Goal: Obtain resource: Obtain resource

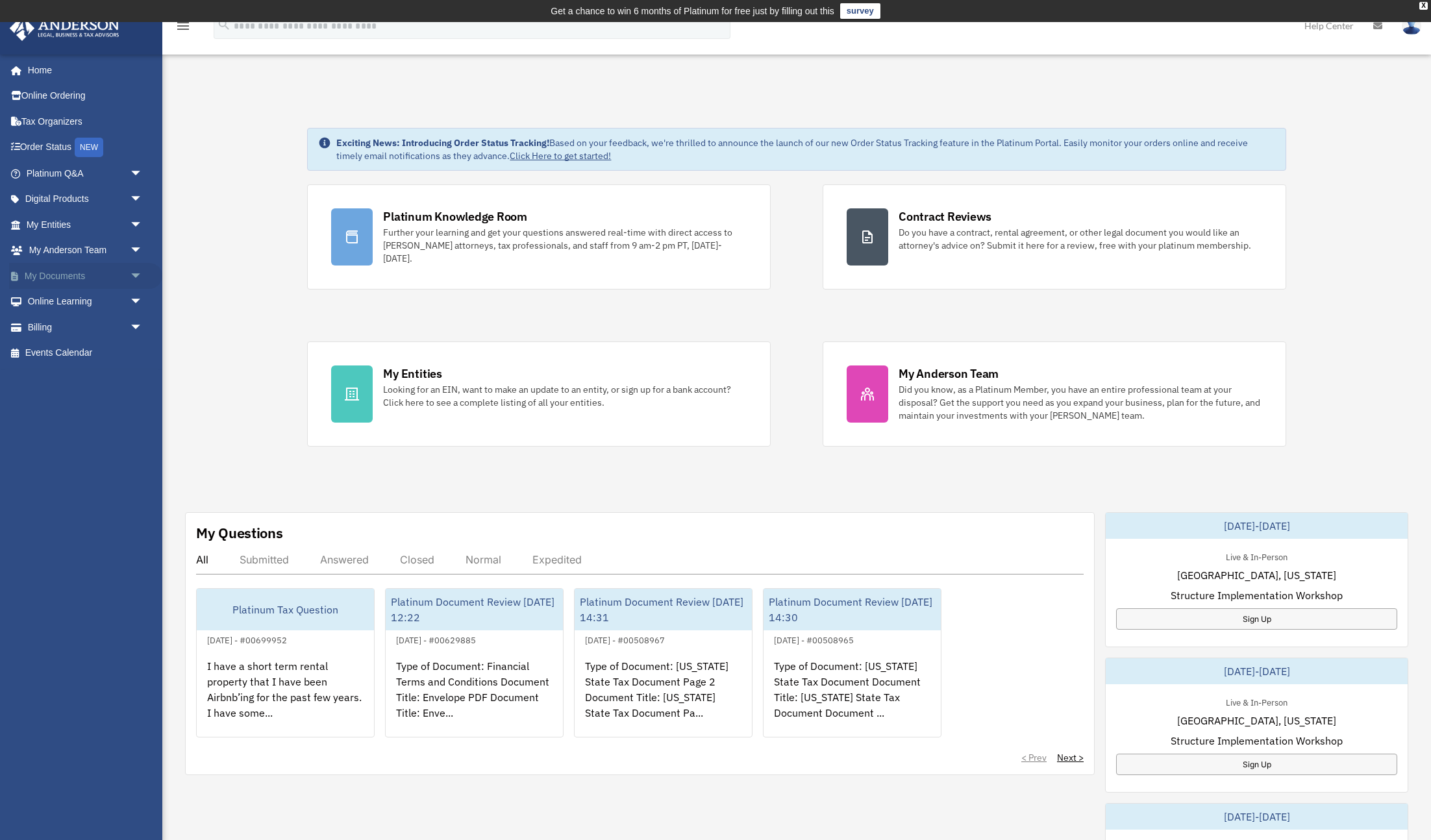
click at [134, 277] on span "arrow_drop_down" at bounding box center [142, 276] width 26 height 26
click at [58, 297] on link "Box" at bounding box center [90, 301] width 144 height 26
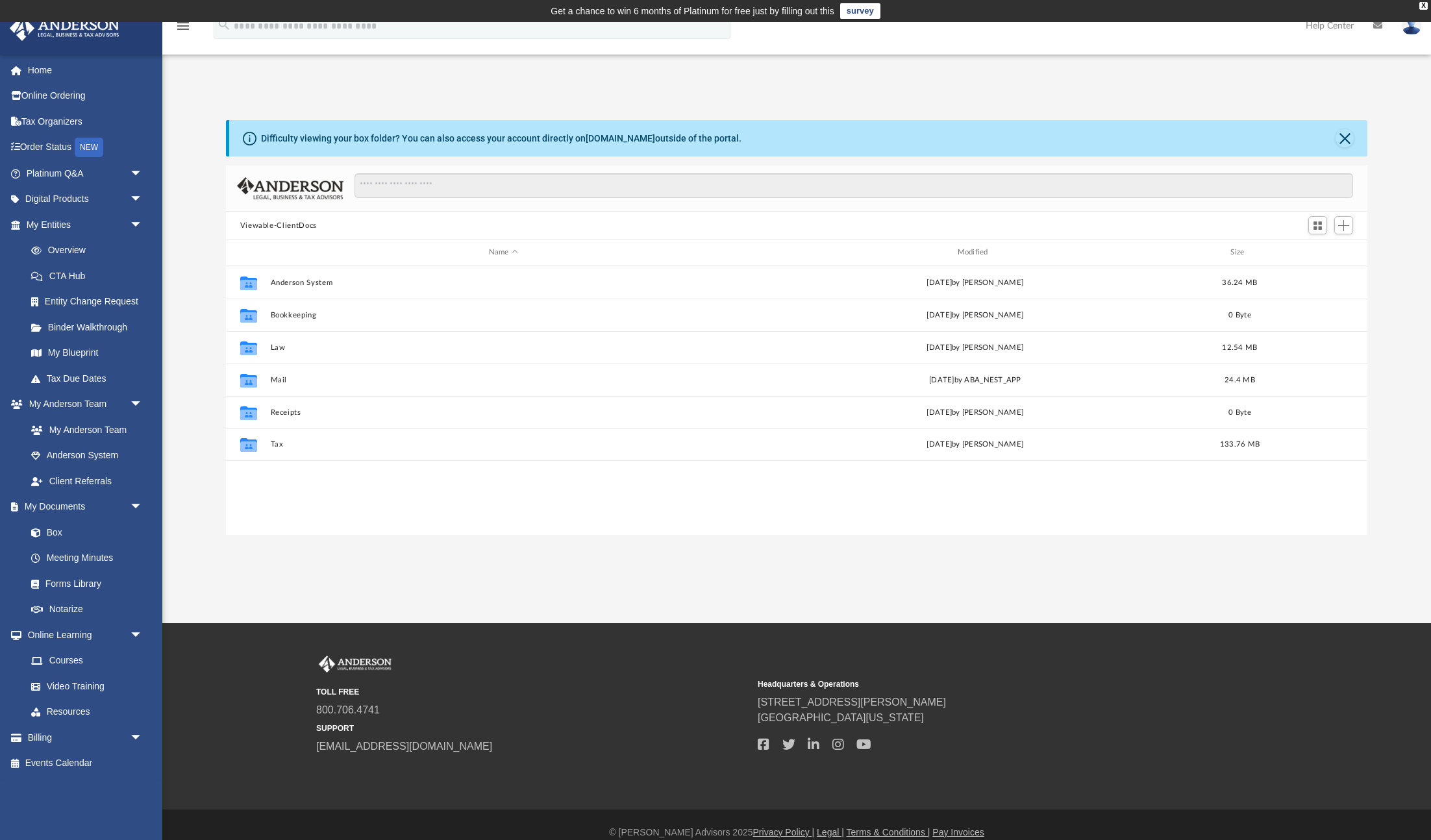
scroll to position [295, 1141]
click at [363, 446] on button "Tax" at bounding box center [503, 444] width 466 height 9
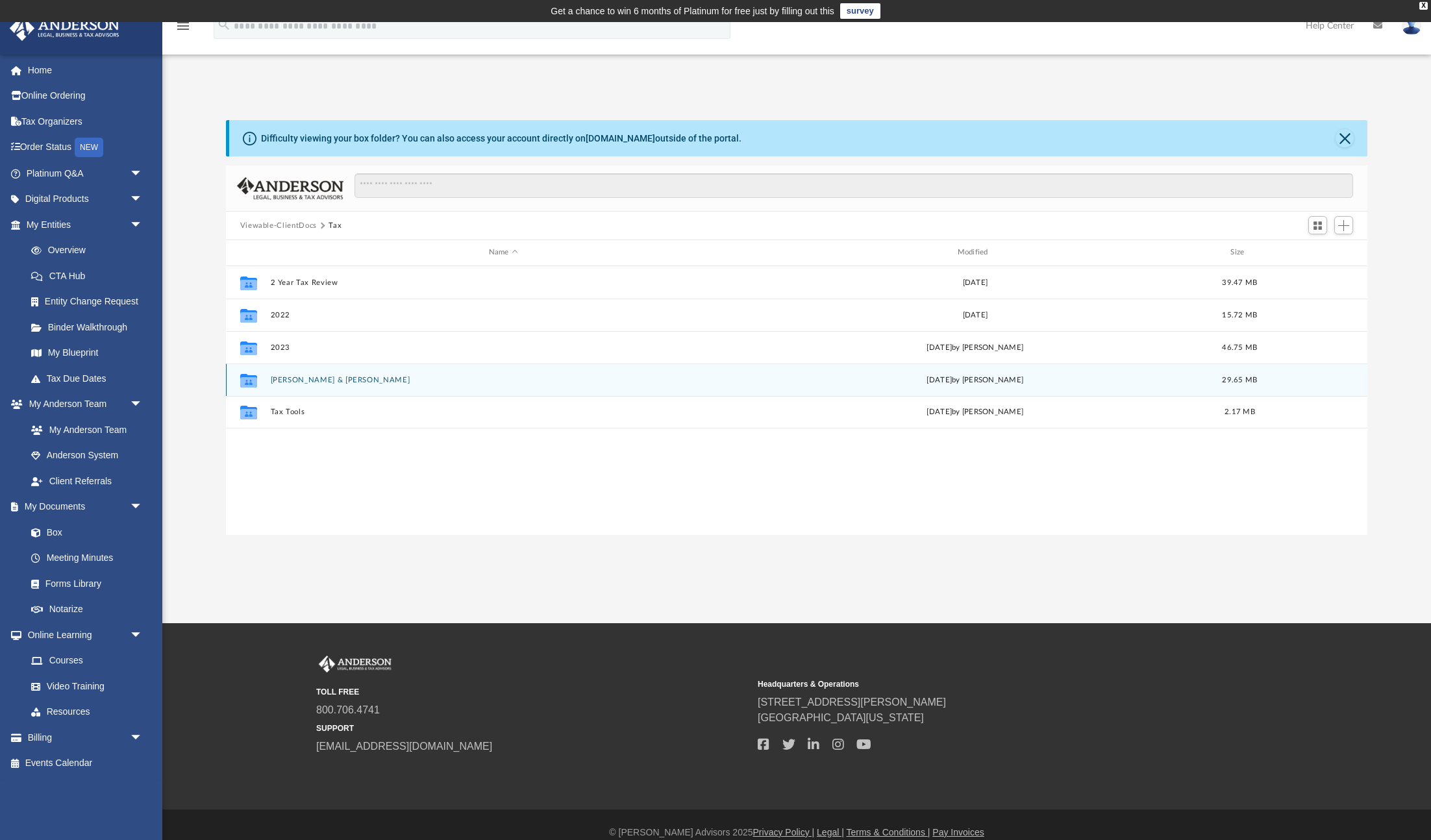
click at [363, 393] on div "Collaborated Folder [PERSON_NAME] & [PERSON_NAME] [DATE] by [PERSON_NAME] 29.65…" at bounding box center [796, 379] width 1142 height 32
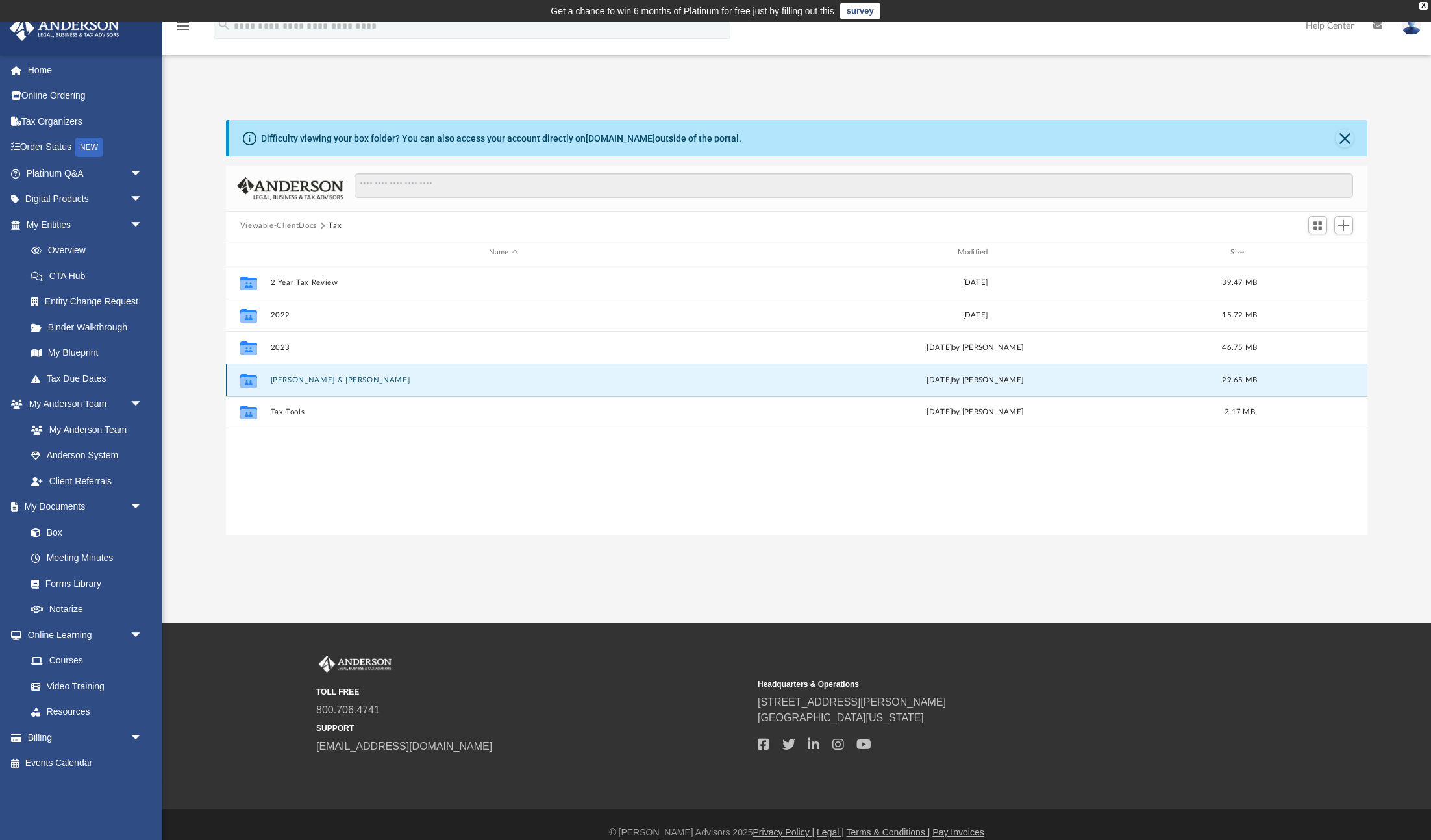
click at [357, 381] on button "[PERSON_NAME] & [PERSON_NAME]" at bounding box center [503, 380] width 466 height 9
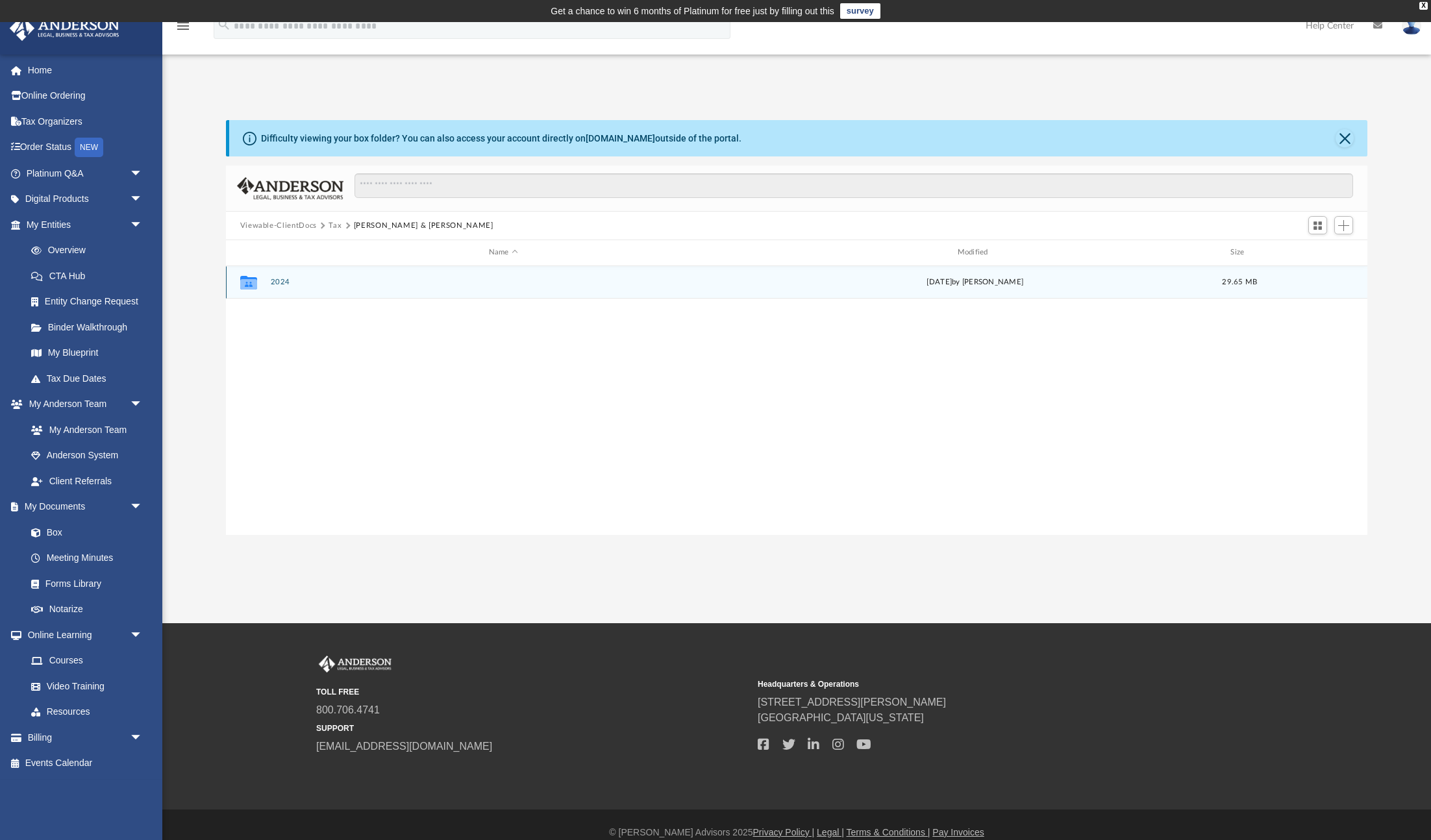
click at [279, 281] on button "2024" at bounding box center [503, 282] width 466 height 9
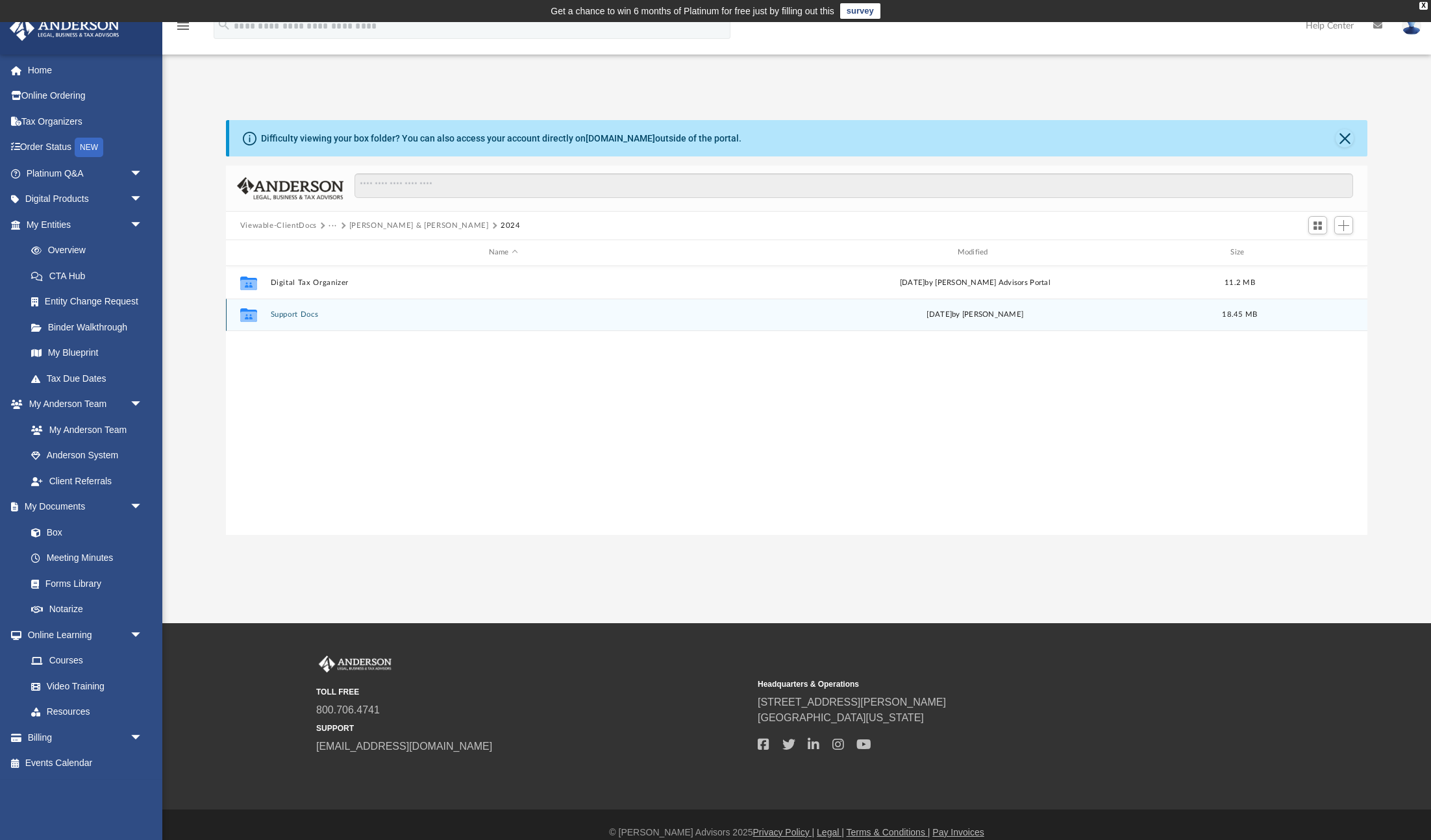
click at [300, 312] on button "Support Docs" at bounding box center [503, 314] width 466 height 9
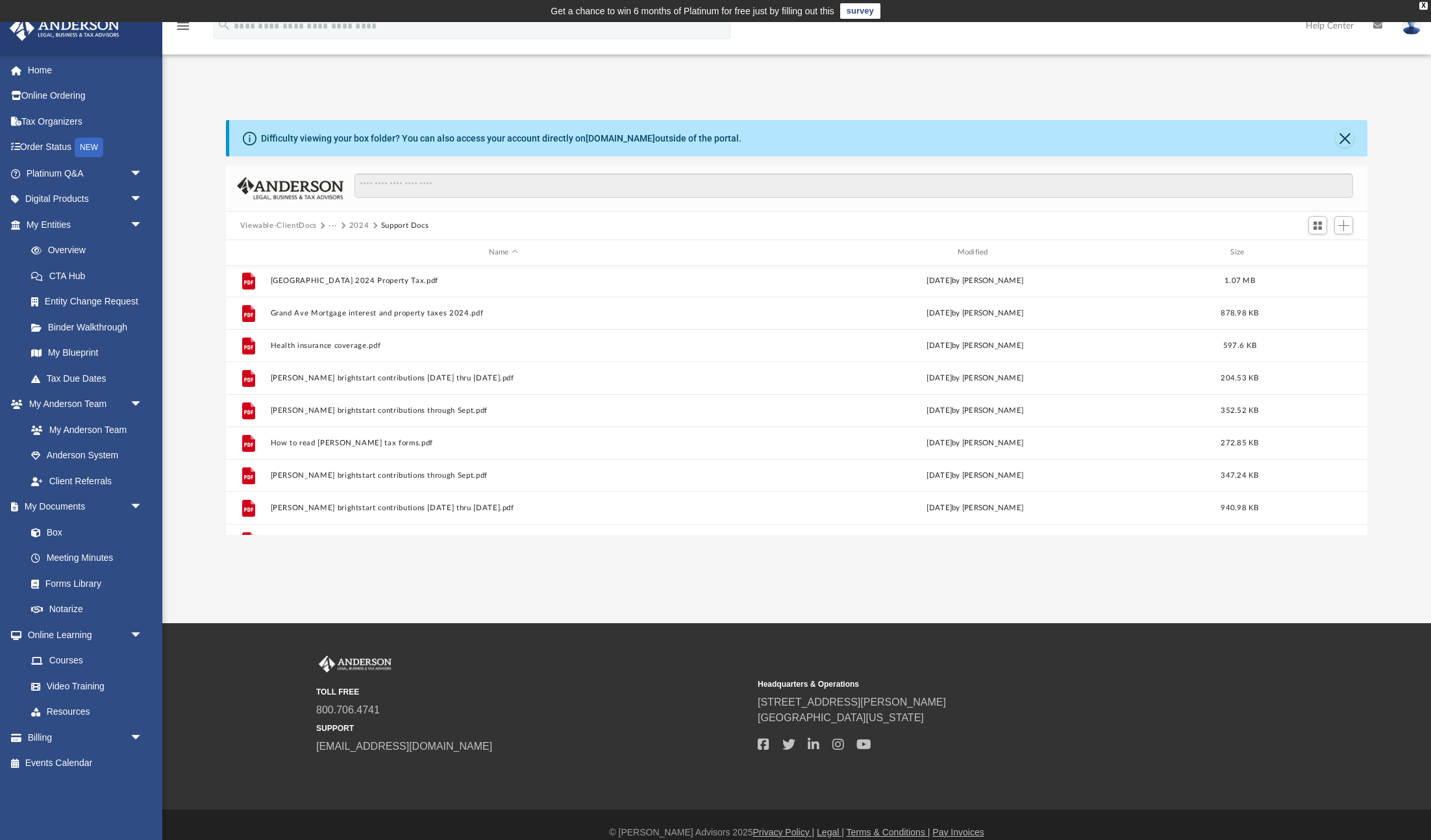
scroll to position [587, 0]
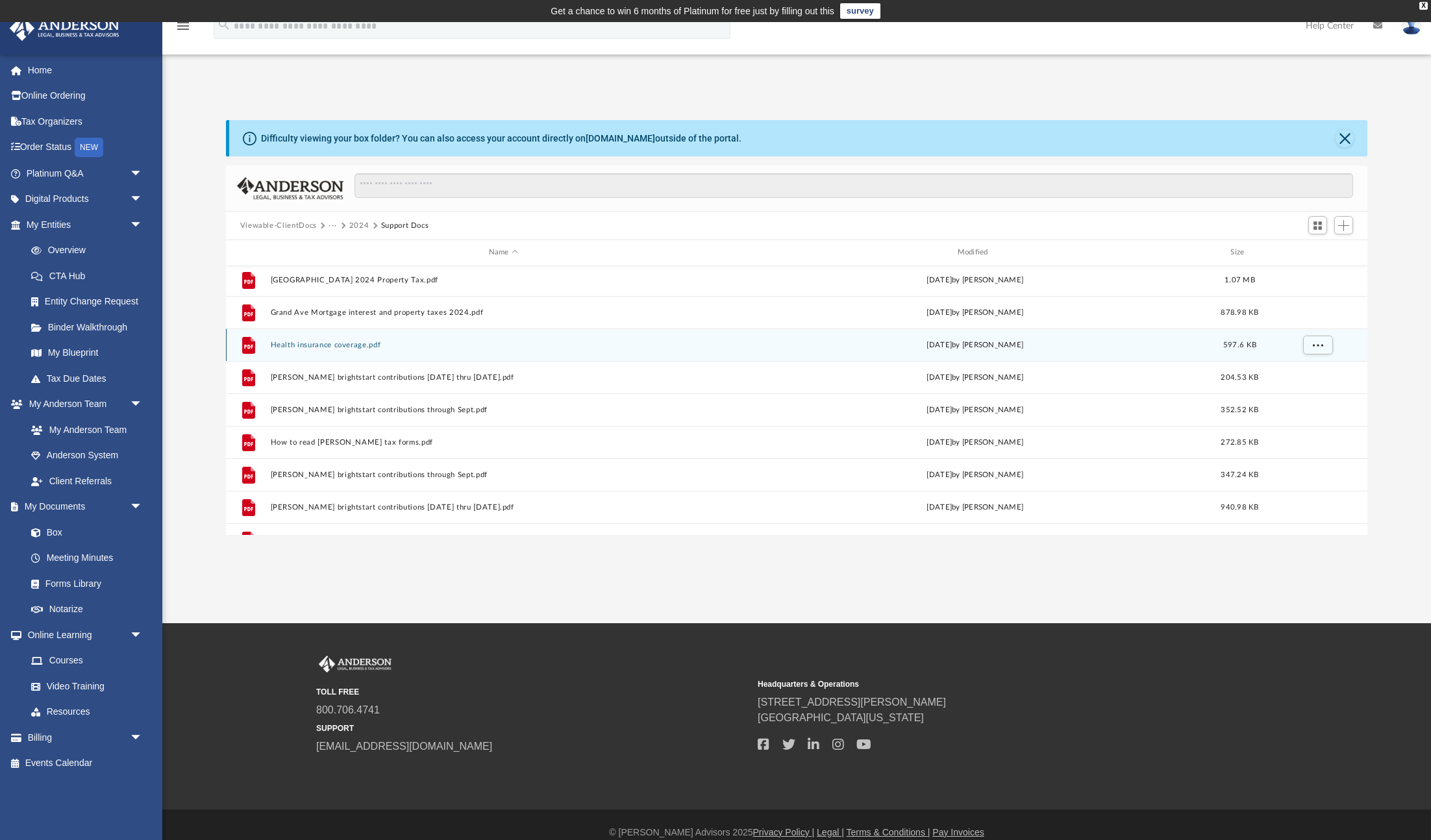
click at [313, 344] on button "Health insurance coverage.pdf" at bounding box center [503, 345] width 466 height 9
